Goal: Information Seeking & Learning: Understand process/instructions

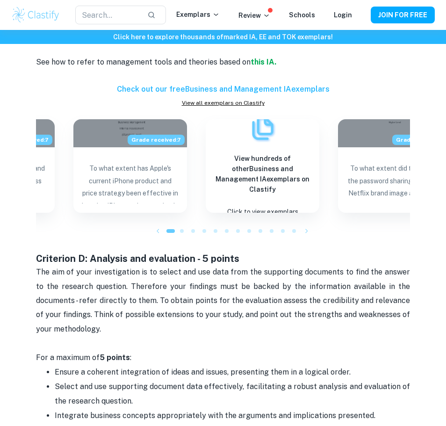
scroll to position [1216, 0]
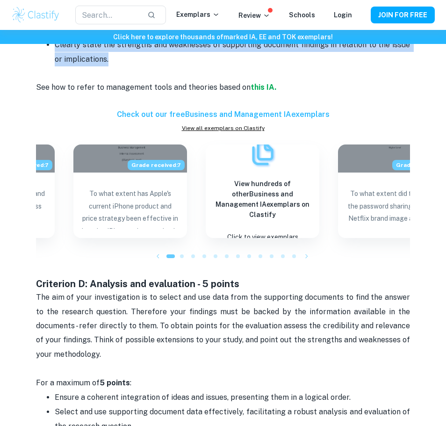
drag, startPoint x: 64, startPoint y: 253, endPoint x: 238, endPoint y: 161, distance: 197.0
click at [238, 161] on div "Business and Management IA Criteria and Checklist Starting to write any IA can …" at bounding box center [223, 185] width 374 height 2009
copy div "Loremips do sitam con AD eli se doeiusmodtem in utlab etd magn aliquaen ad mi v…"
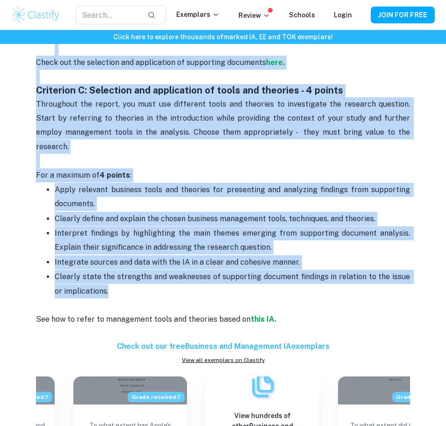
scroll to position [982, 0]
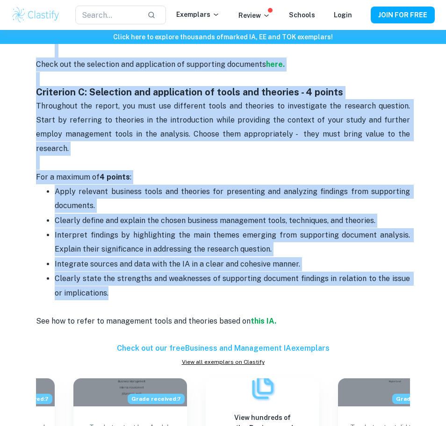
click at [299, 99] on h3 "Criterion C: Selection and application of tools and theories - 4 points" at bounding box center [223, 92] width 374 height 13
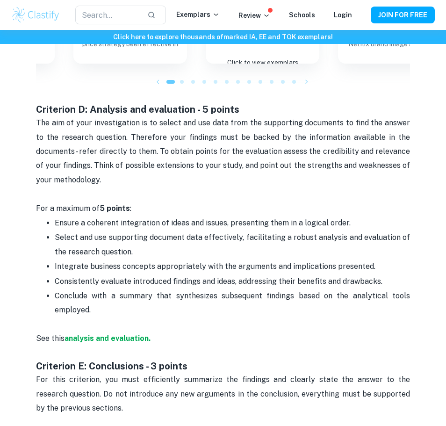
scroll to position [1403, 0]
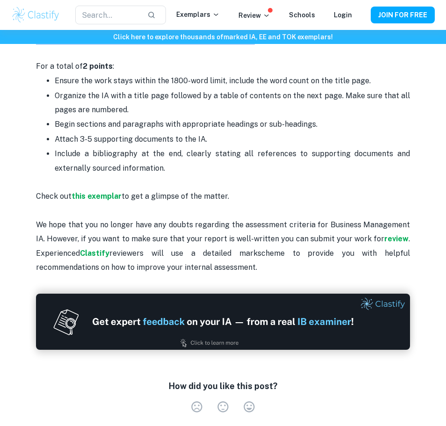
scroll to position [2291, 0]
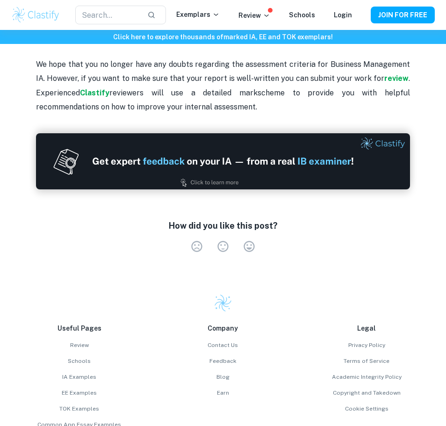
drag, startPoint x: 64, startPoint y: 197, endPoint x: 248, endPoint y: 194, distance: 184.7
copy div "Loremipsu D: Sitametc adi elitseddoe - 6 tempor Inc utl et dolo magnaaliquaen a…"
click at [307, 29] on p "Include a bibliography at the end, clearly stating all references to supporting…" at bounding box center [232, 7] width 355 height 43
